Goal: Find contact information: Find contact information

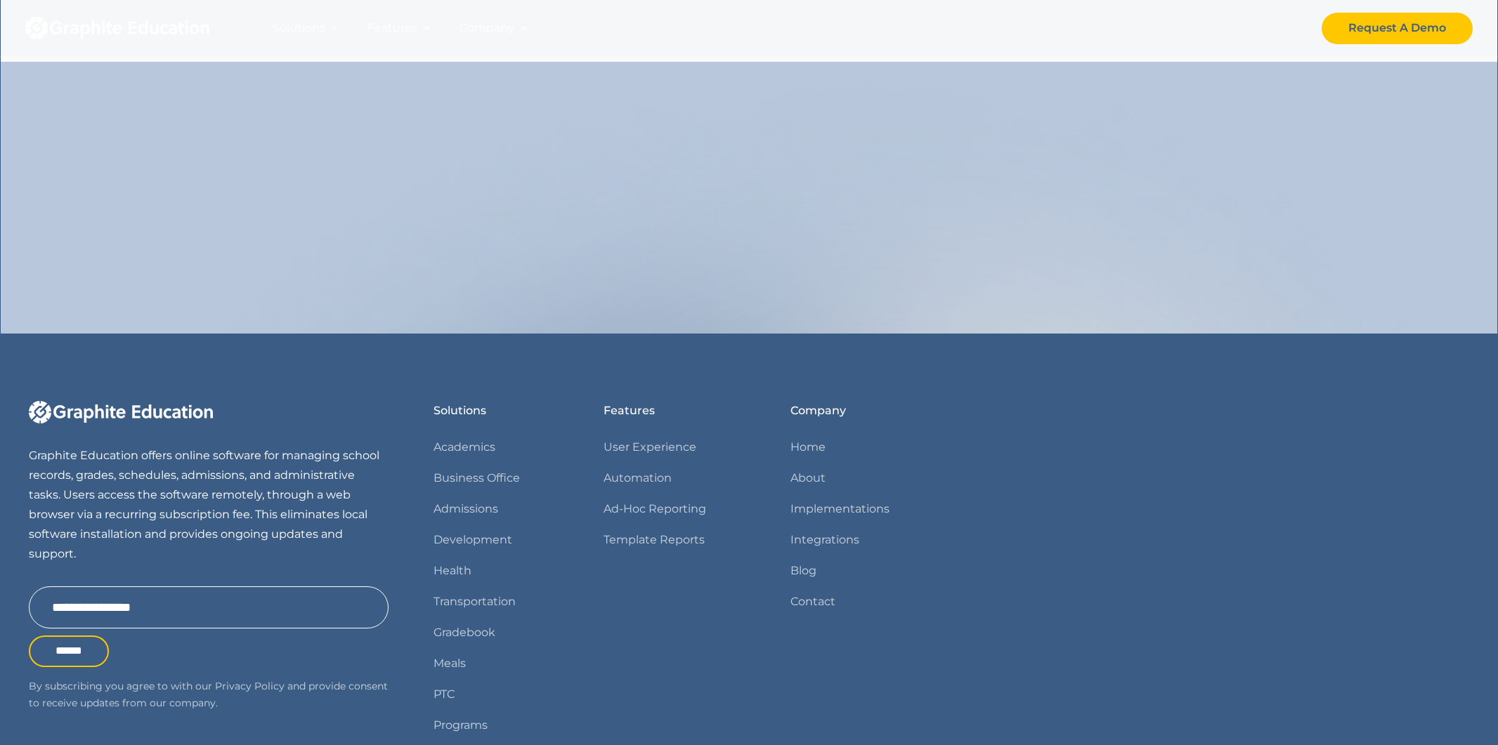
scroll to position [1577, 0]
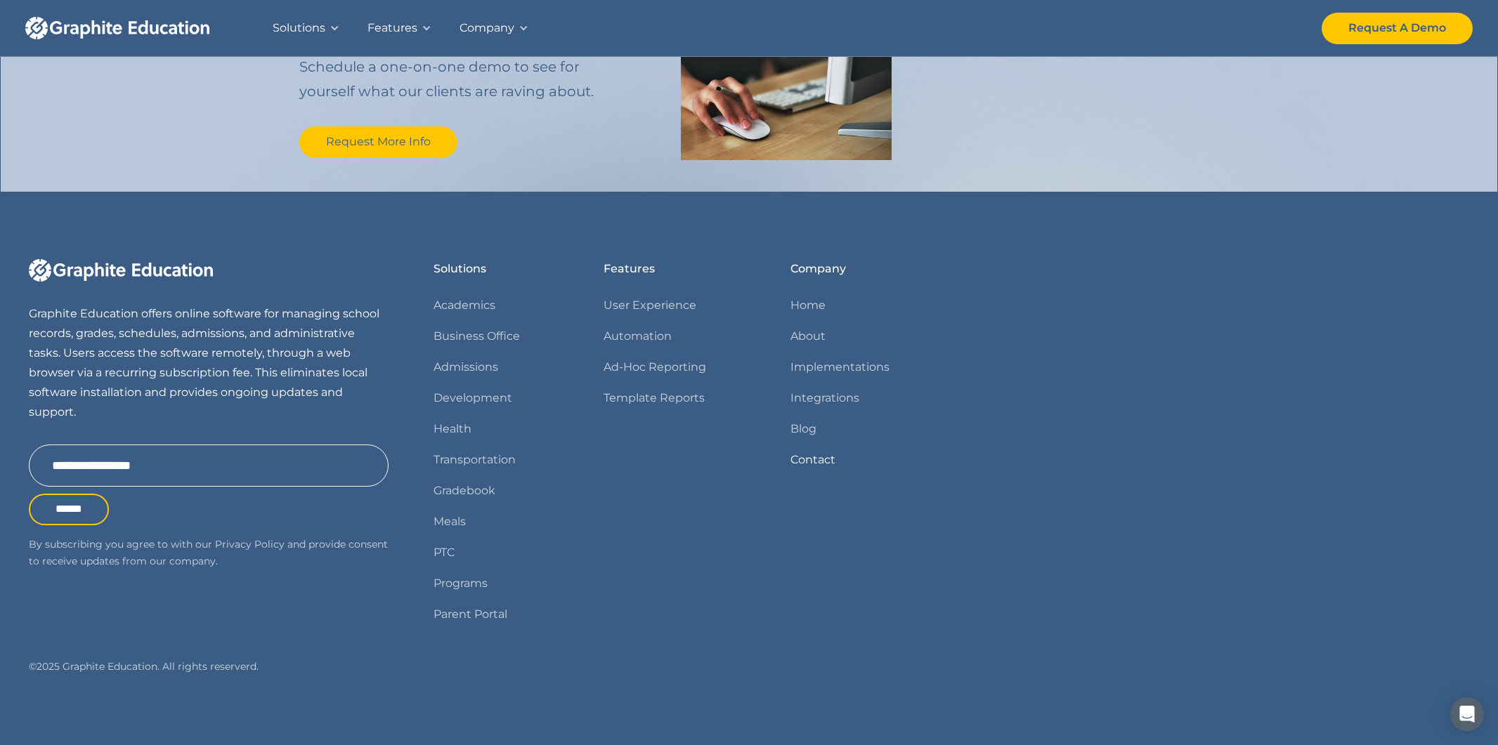
click at [816, 464] on link "Contact" at bounding box center [812, 460] width 45 height 20
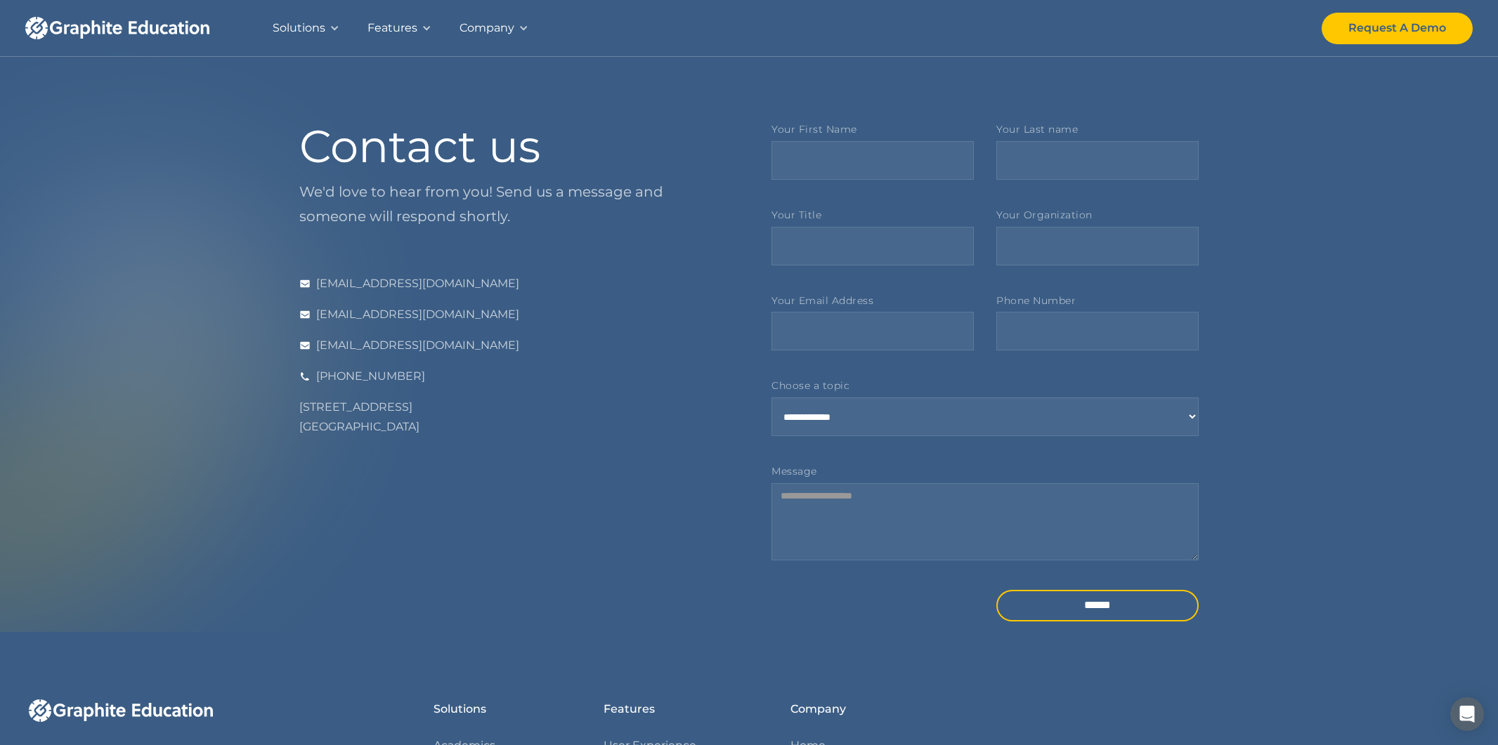
click at [153, 32] on img "home" at bounding box center [117, 28] width 184 height 22
